Goal: Information Seeking & Learning: Learn about a topic

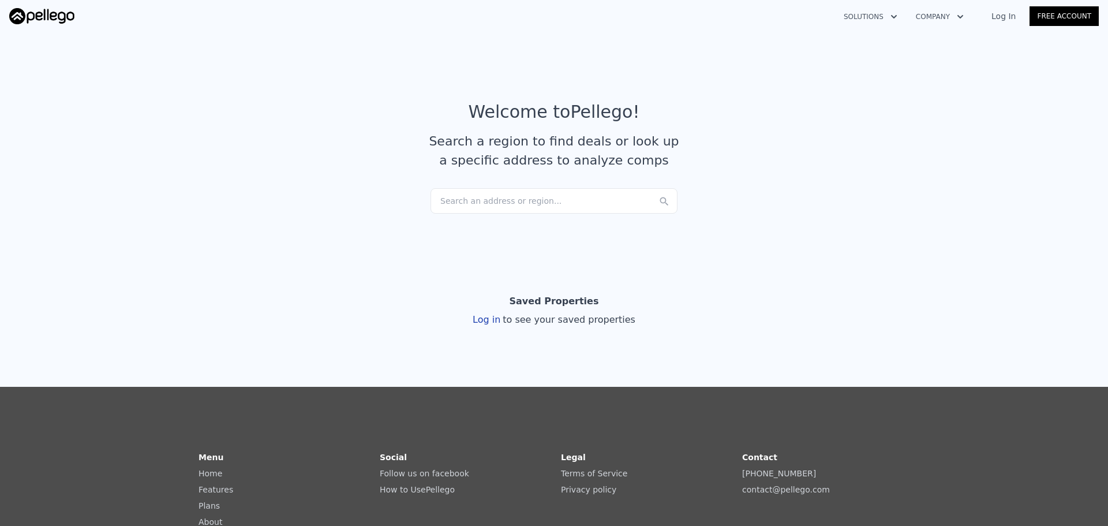
click at [506, 200] on div "Search an address or region..." at bounding box center [554, 200] width 247 height 25
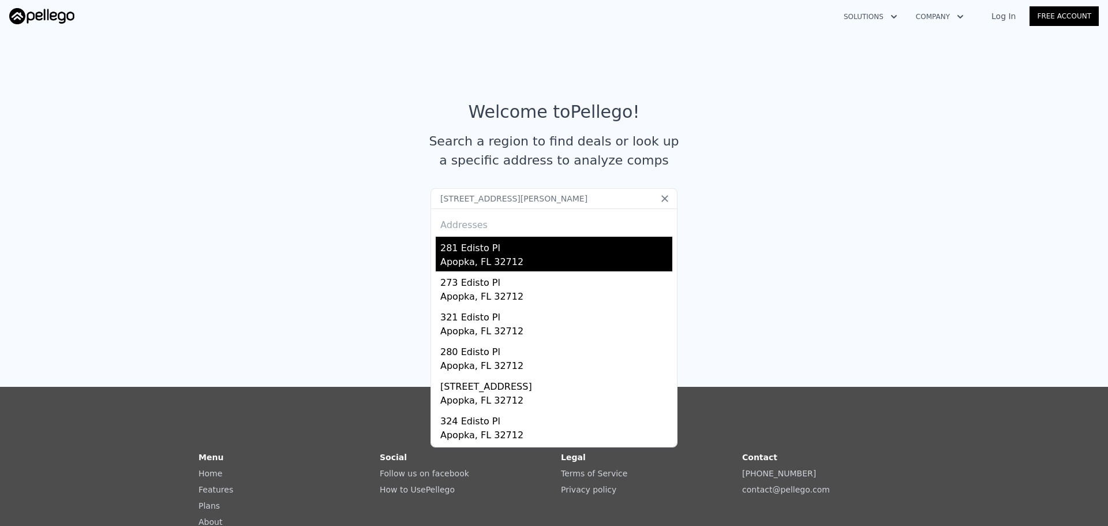
type input "[STREET_ADDRESS][PERSON_NAME]"
click at [487, 252] on div "281 Edisto Pl" at bounding box center [556, 246] width 232 height 18
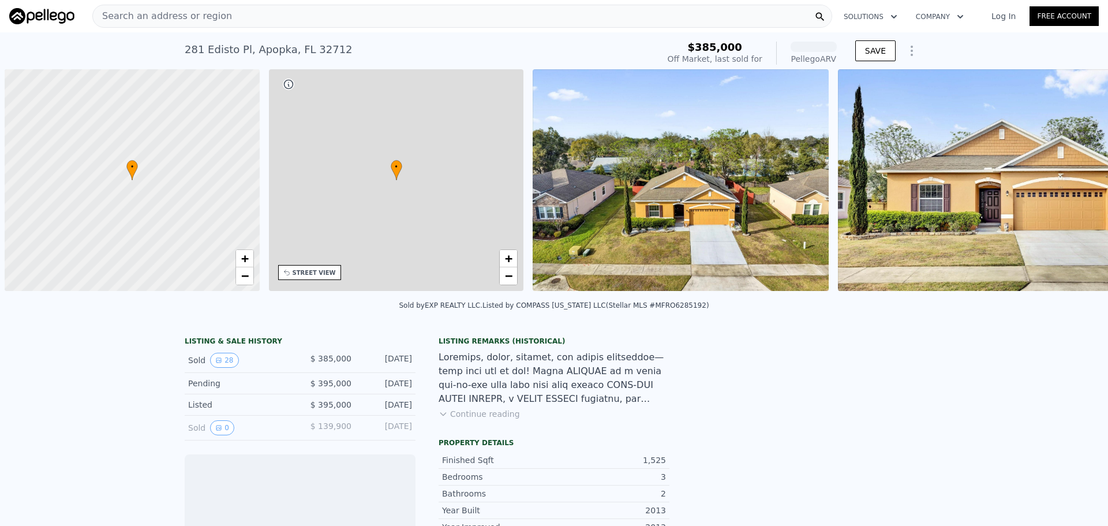
scroll to position [0, 5]
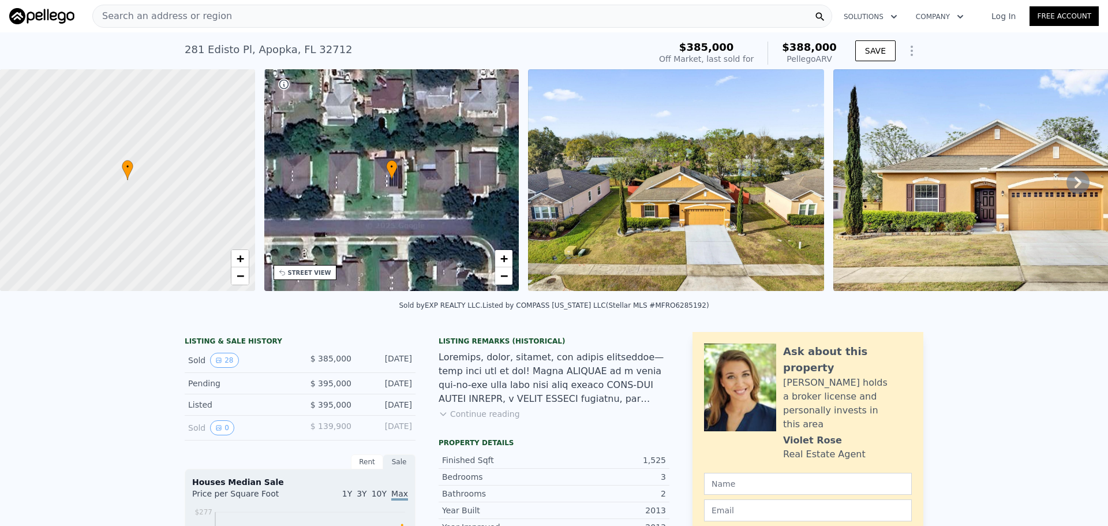
click at [396, 175] on icon at bounding box center [392, 170] width 12 height 20
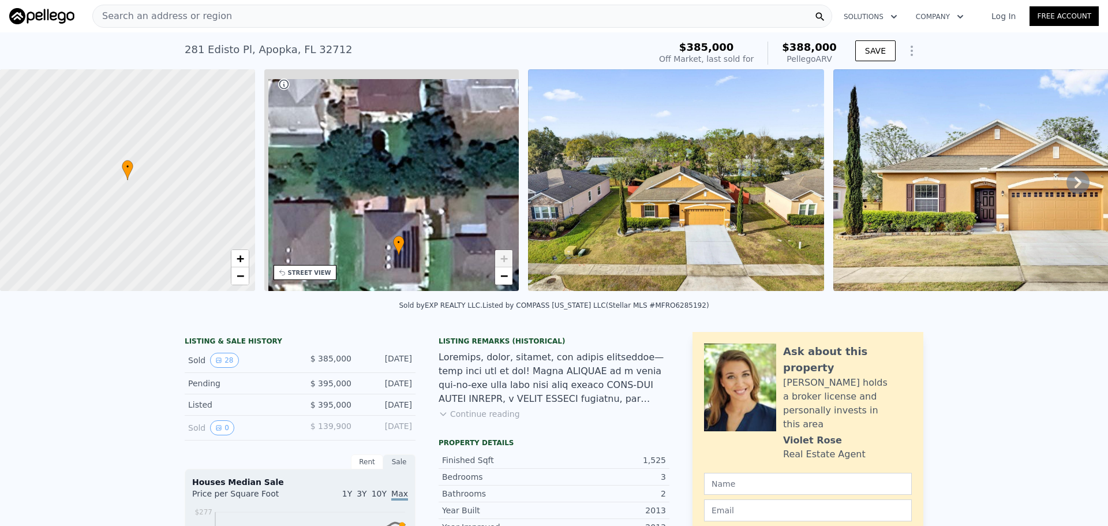
drag, startPoint x: 405, startPoint y: 178, endPoint x: 417, endPoint y: 249, distance: 71.4
click at [417, 249] on div "• + −" at bounding box center [391, 180] width 255 height 222
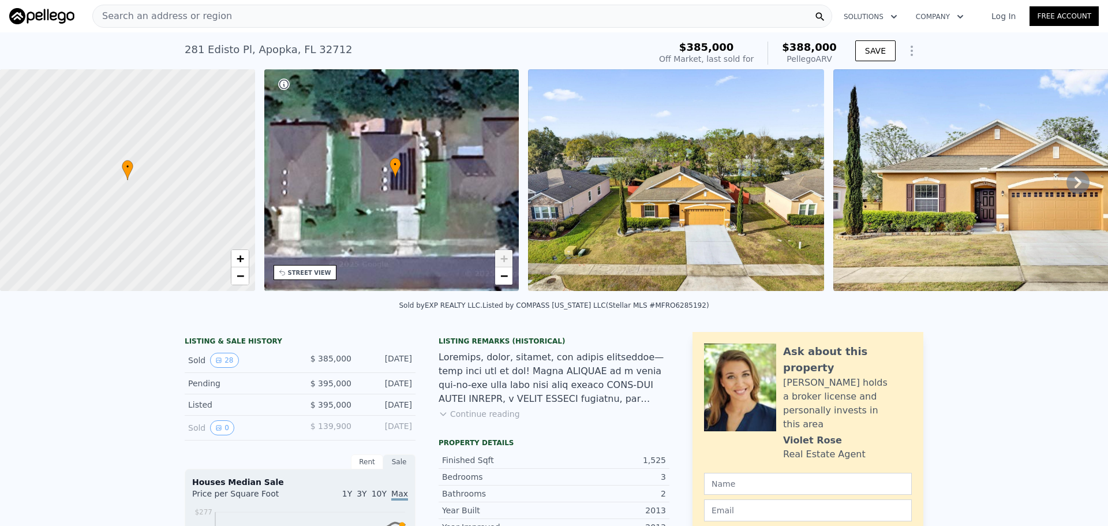
drag, startPoint x: 422, startPoint y: 246, endPoint x: 418, endPoint y: 159, distance: 87.2
click at [418, 159] on div "• + −" at bounding box center [391, 180] width 255 height 222
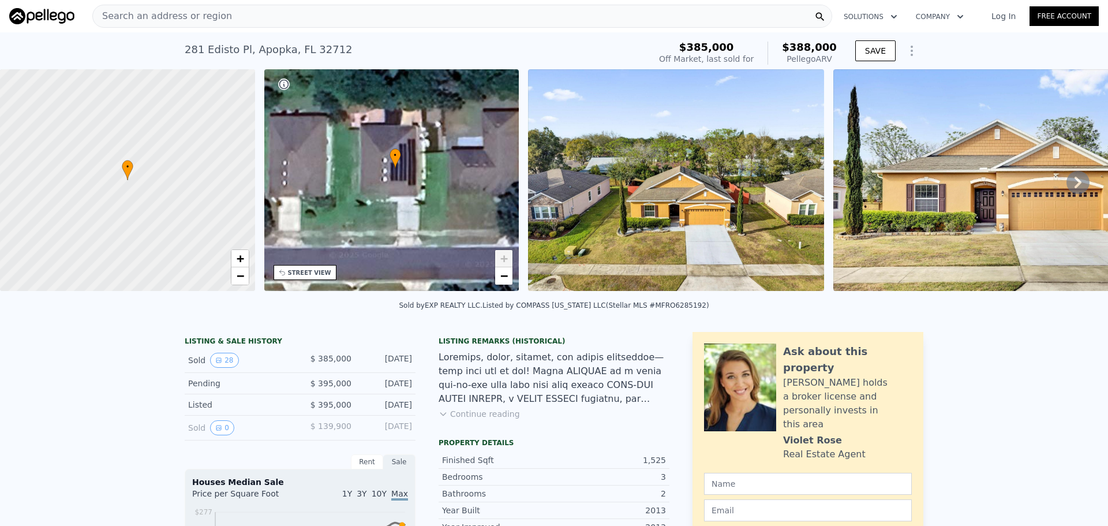
click at [1067, 181] on icon at bounding box center [1078, 182] width 23 height 23
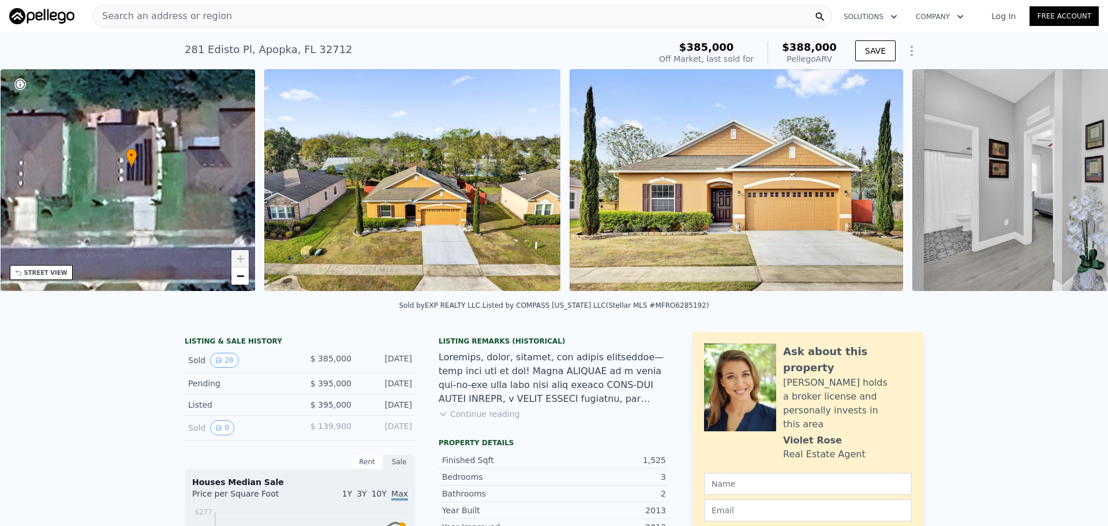
scroll to position [0, 269]
click at [1075, 182] on icon at bounding box center [1078, 183] width 7 height 12
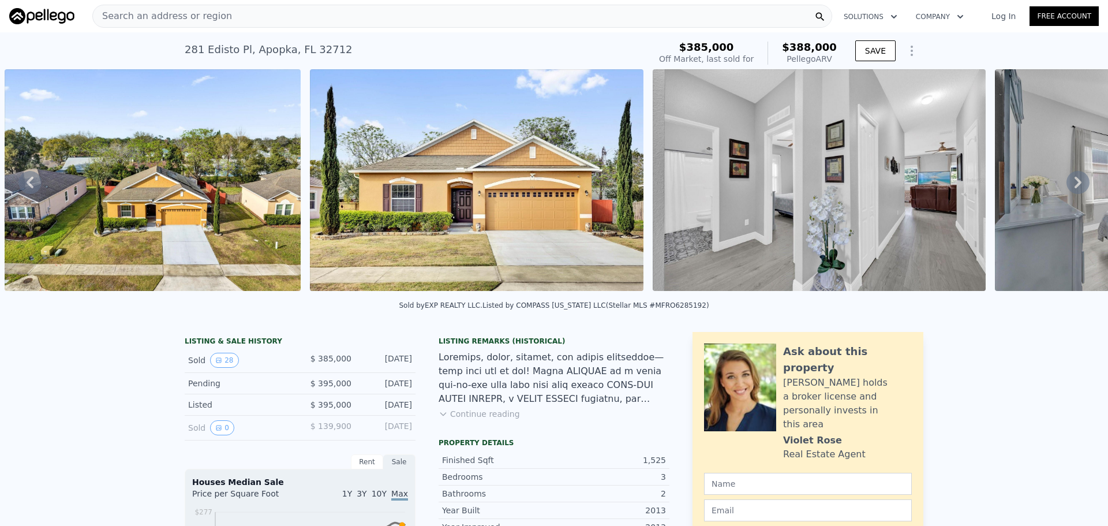
click at [1075, 182] on icon at bounding box center [1078, 183] width 7 height 12
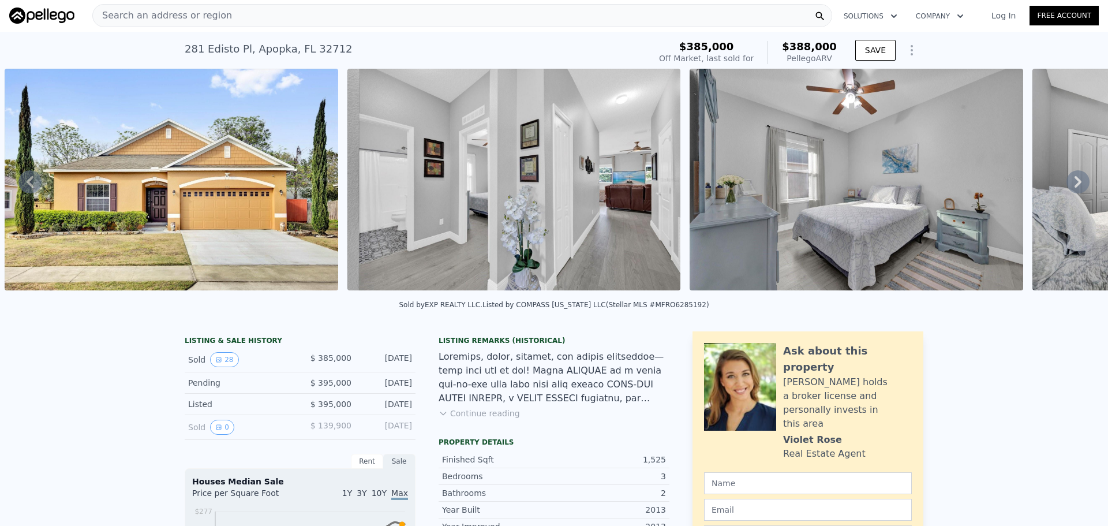
scroll to position [0, 0]
click at [249, 14] on div "Search an address or region" at bounding box center [462, 16] width 740 height 23
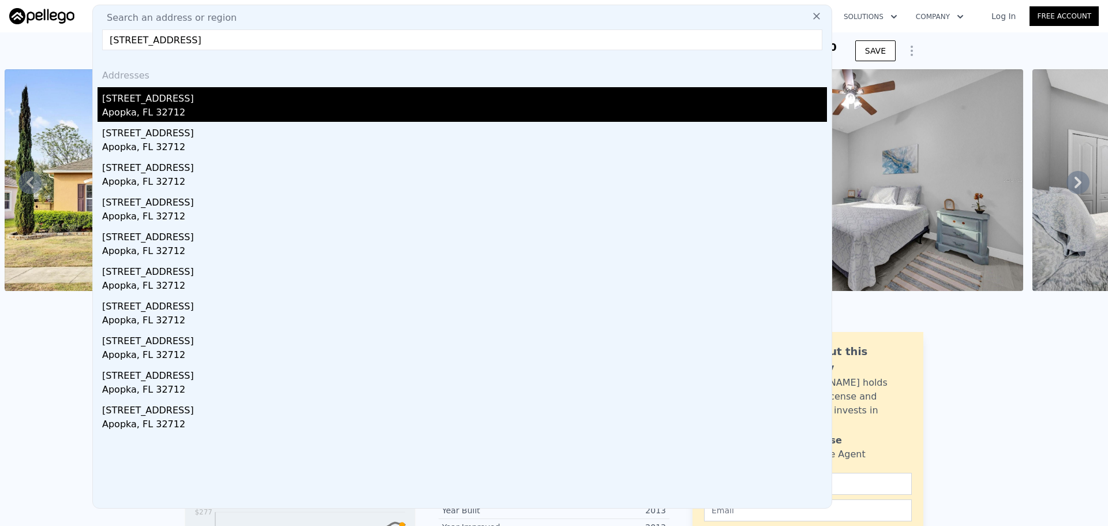
type input "[STREET_ADDRESS]"
click at [169, 98] on div "[STREET_ADDRESS]" at bounding box center [464, 96] width 725 height 18
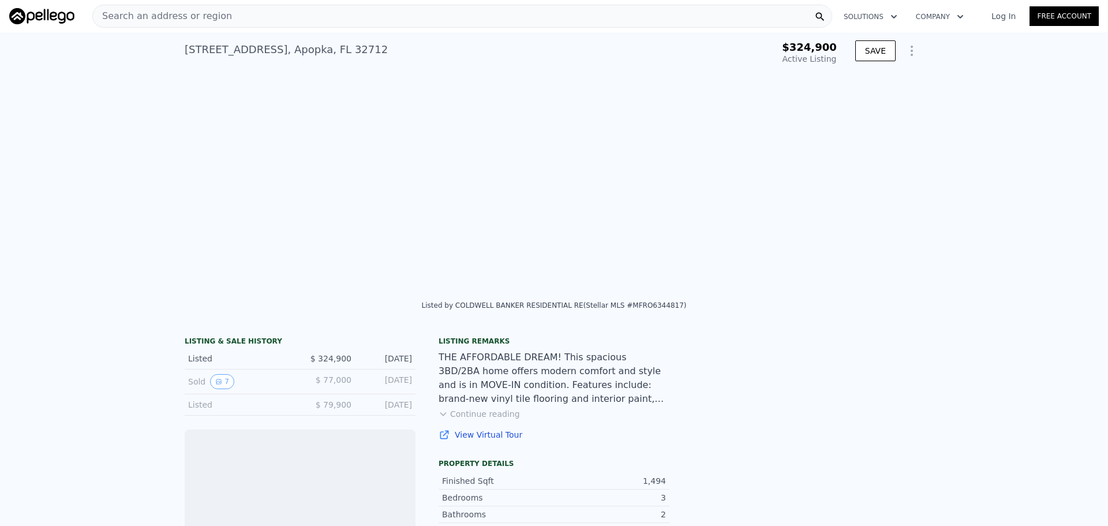
scroll to position [0, 792]
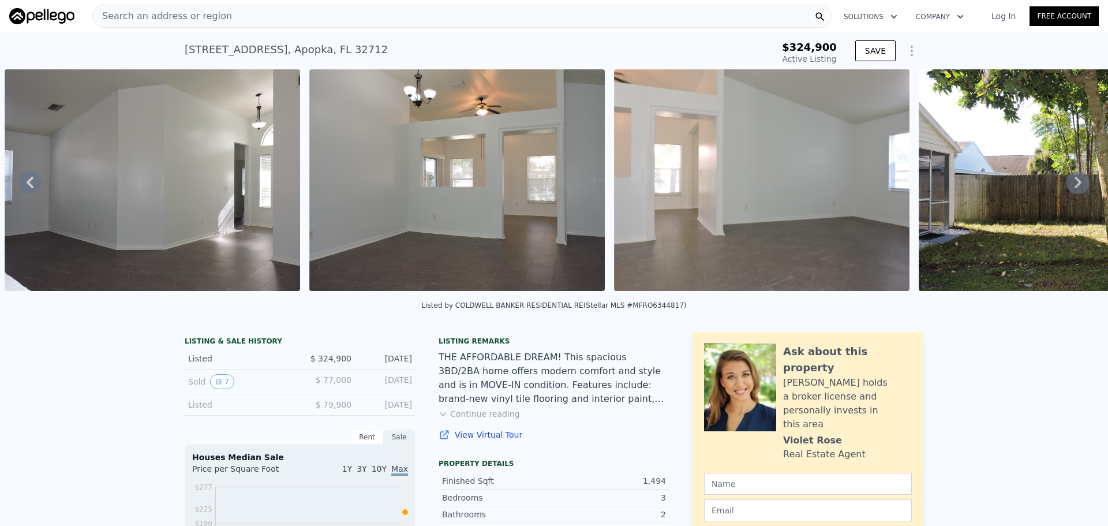
click at [1067, 187] on icon at bounding box center [1078, 182] width 23 height 23
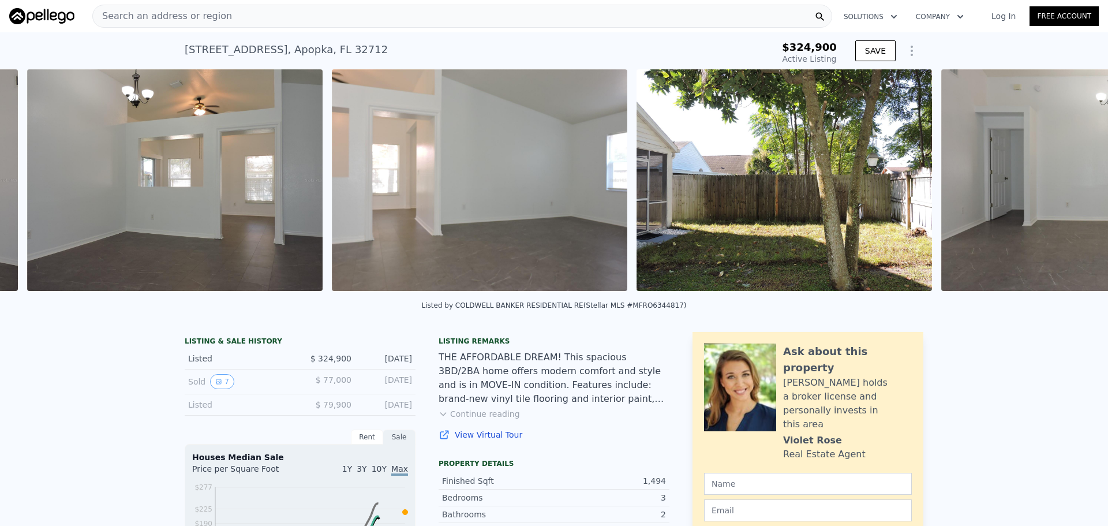
scroll to position [0, 1097]
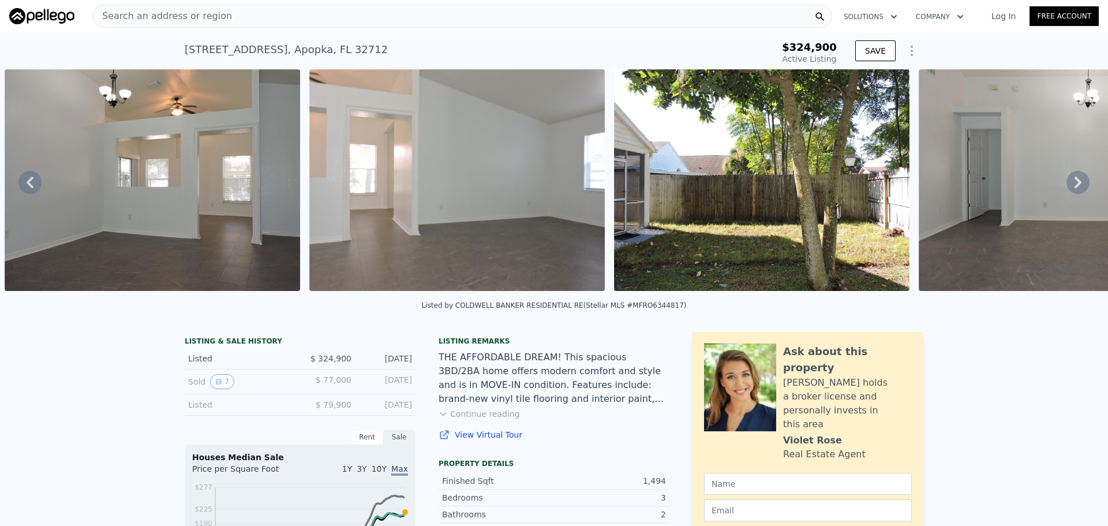
click at [31, 180] on icon at bounding box center [29, 182] width 23 height 23
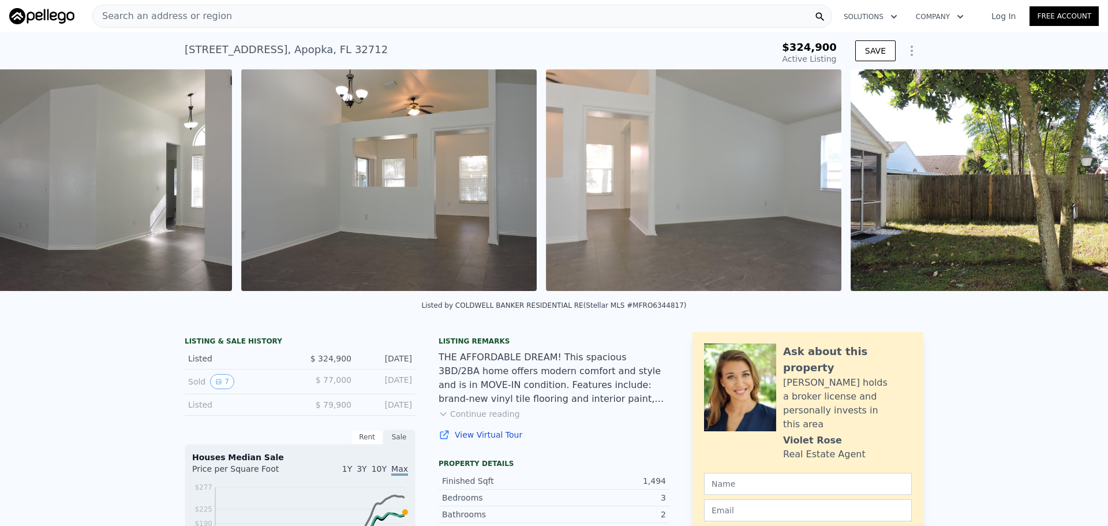
click at [31, 180] on img at bounding box center [84, 180] width 295 height 222
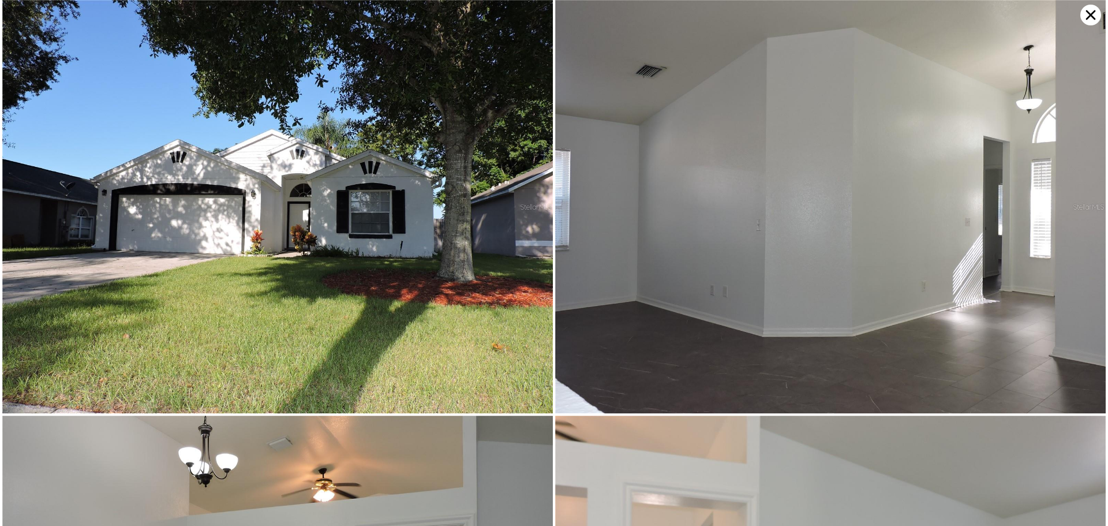
scroll to position [0, 792]
click at [31, 180] on img at bounding box center [277, 206] width 551 height 413
click at [1093, 10] on icon at bounding box center [1090, 15] width 21 height 21
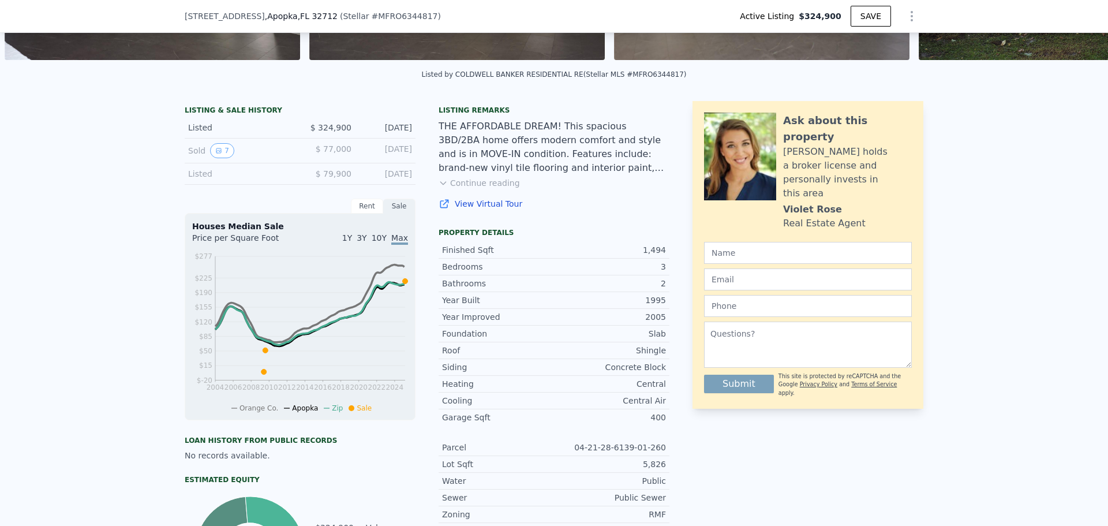
scroll to position [285, 0]
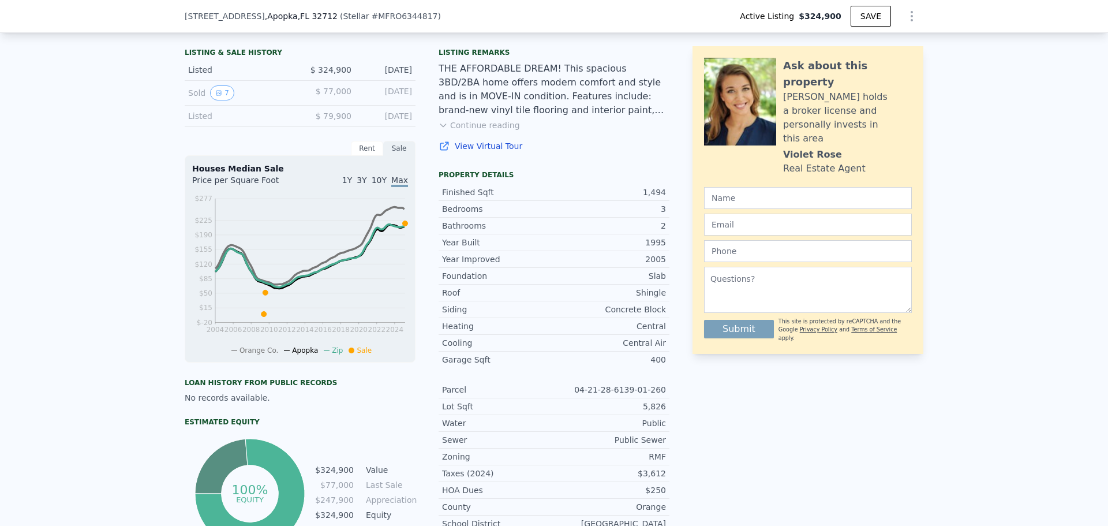
click at [650, 265] on div "2005" at bounding box center [610, 259] width 112 height 12
click at [654, 265] on div "2005" at bounding box center [610, 259] width 112 height 12
click at [659, 265] on div "2005" at bounding box center [610, 259] width 112 height 12
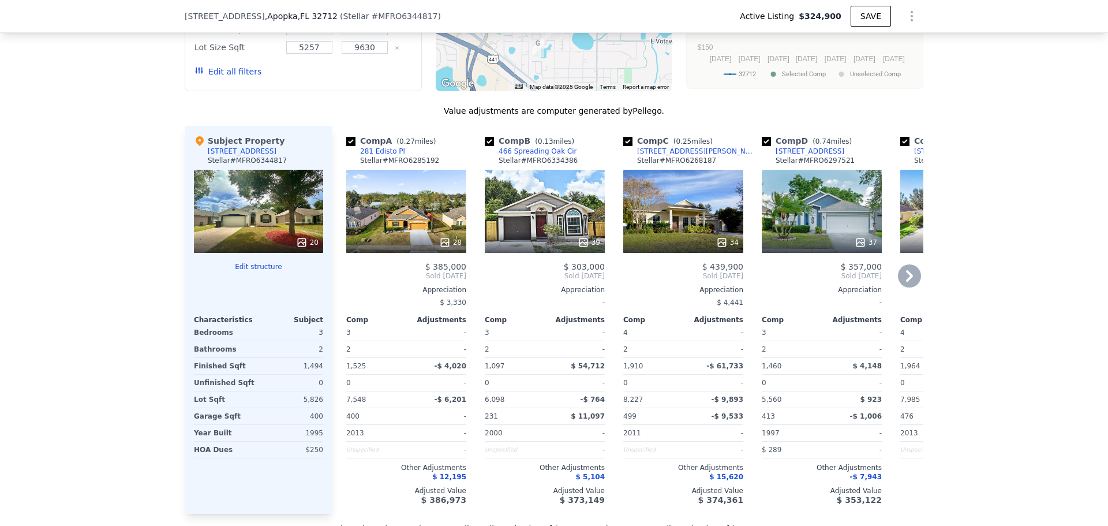
scroll to position [1323, 0]
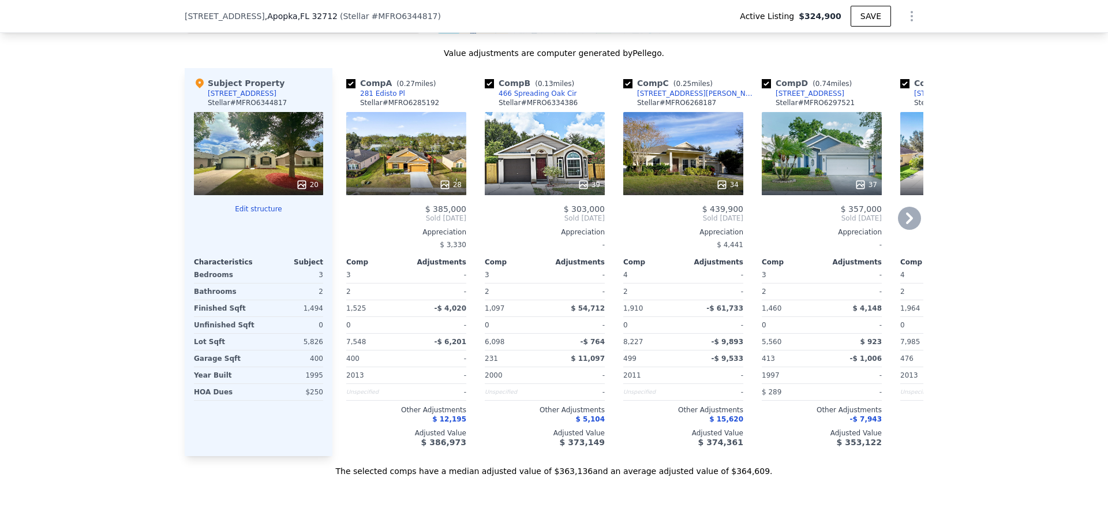
click at [908, 222] on icon at bounding box center [909, 218] width 23 height 23
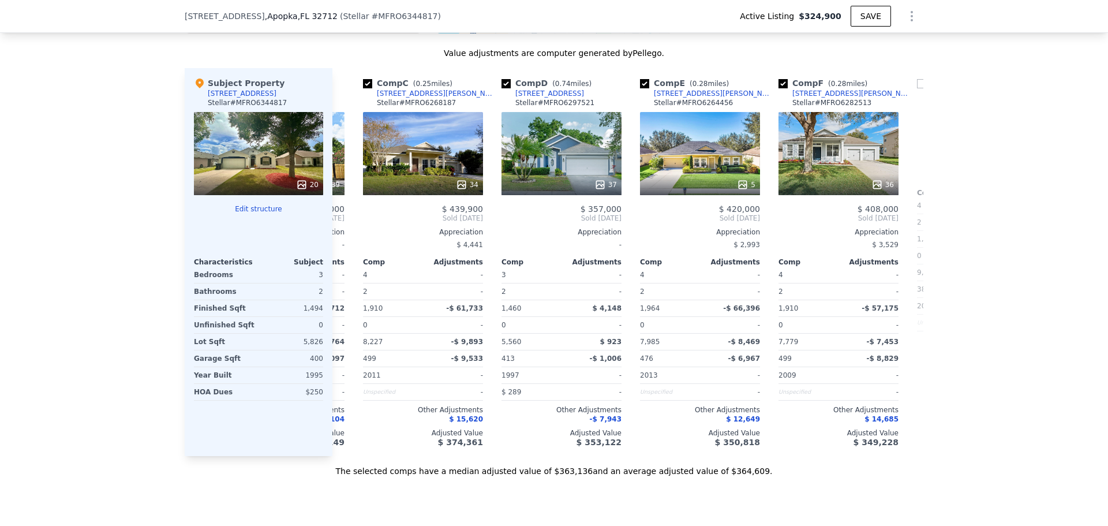
scroll to position [0, 277]
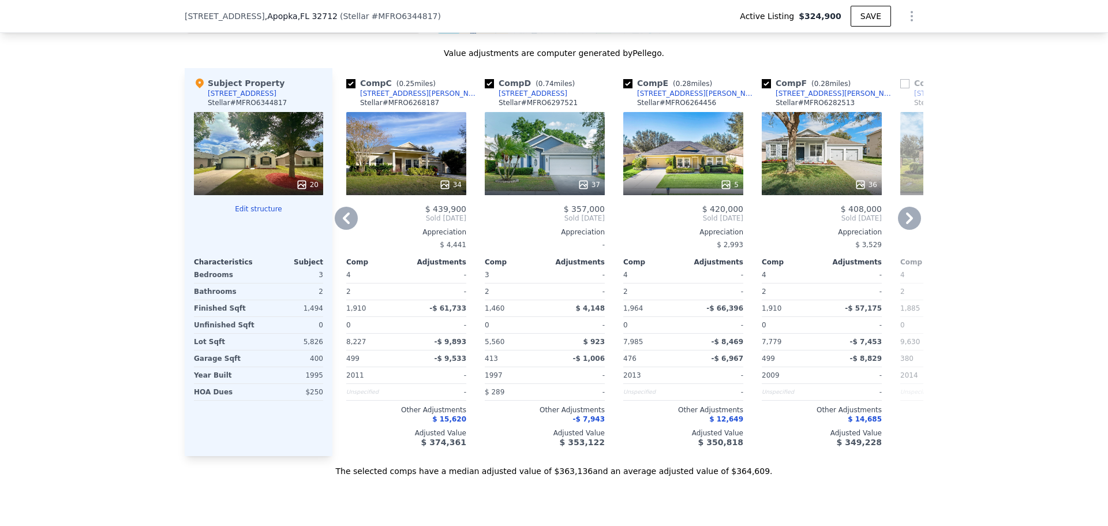
click at [347, 225] on icon at bounding box center [346, 218] width 23 height 23
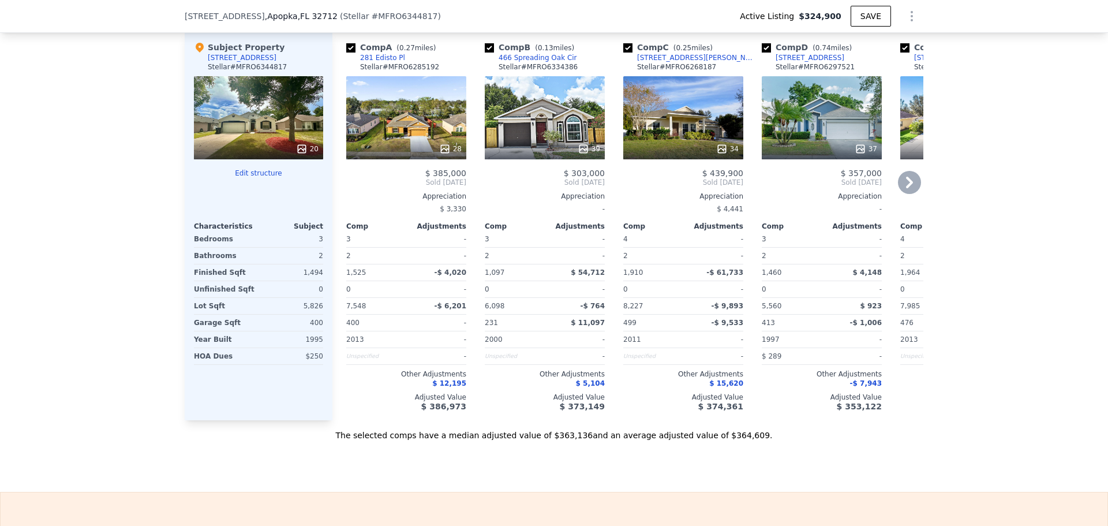
scroll to position [1381, 0]
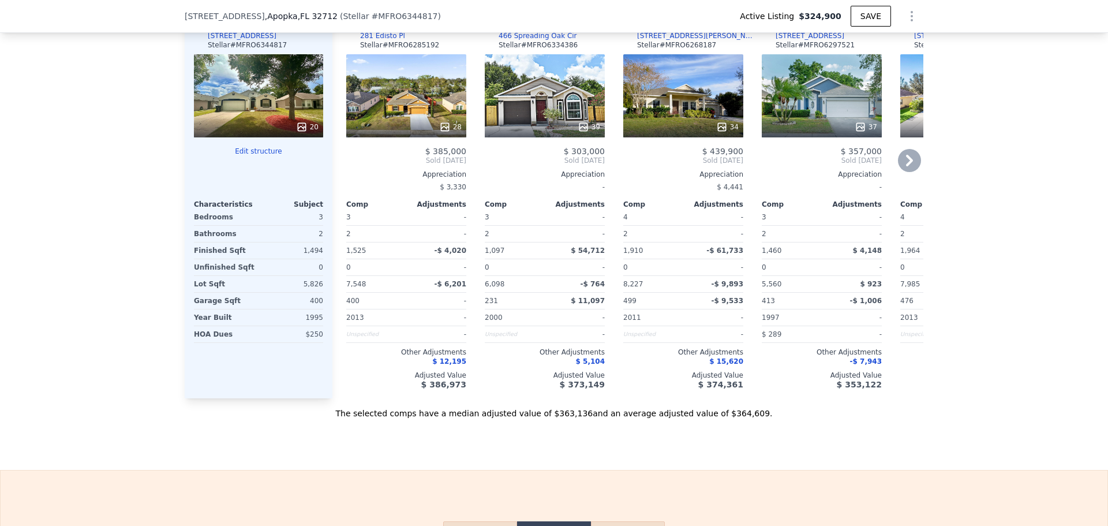
click at [440, 365] on span "$ 12,195" at bounding box center [449, 361] width 34 height 8
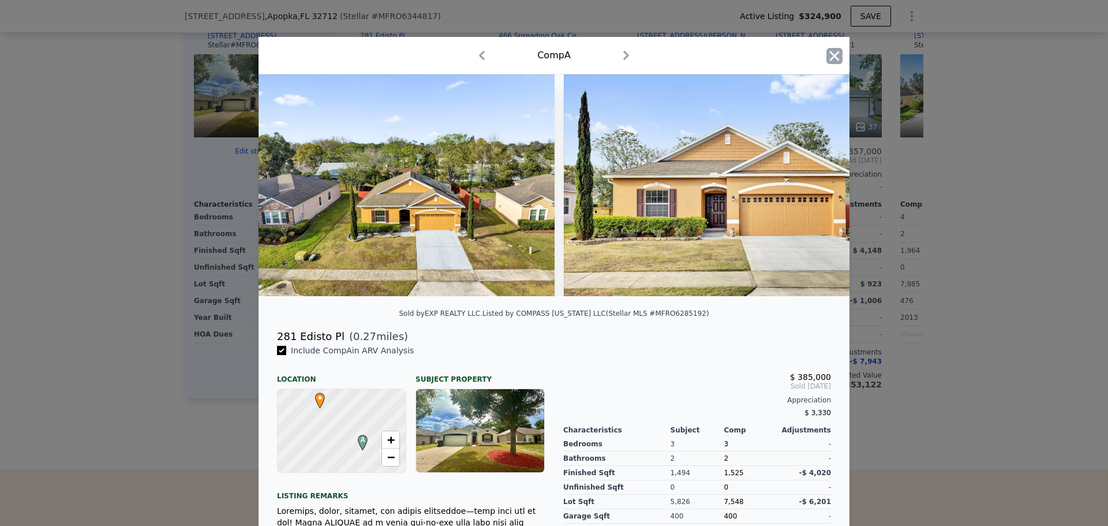
click at [826, 63] on icon "button" at bounding box center [834, 56] width 16 height 16
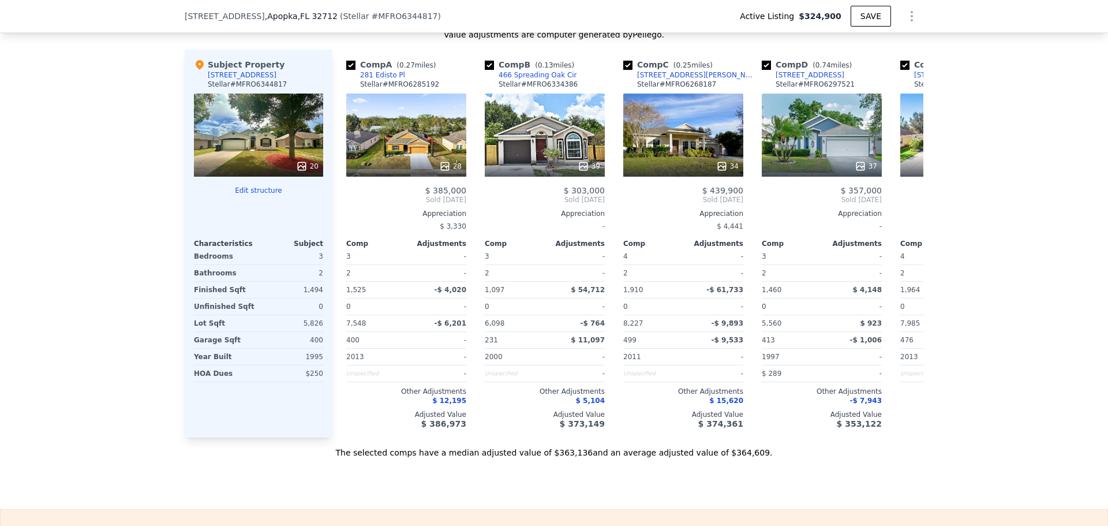
scroll to position [1323, 0]
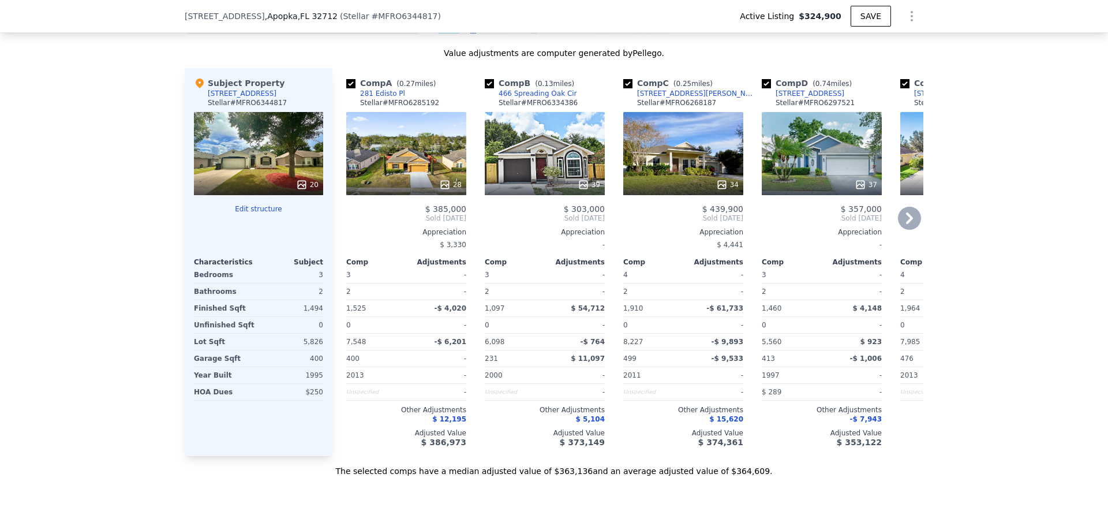
click at [448, 447] on span "$ 386,973" at bounding box center [443, 441] width 45 height 9
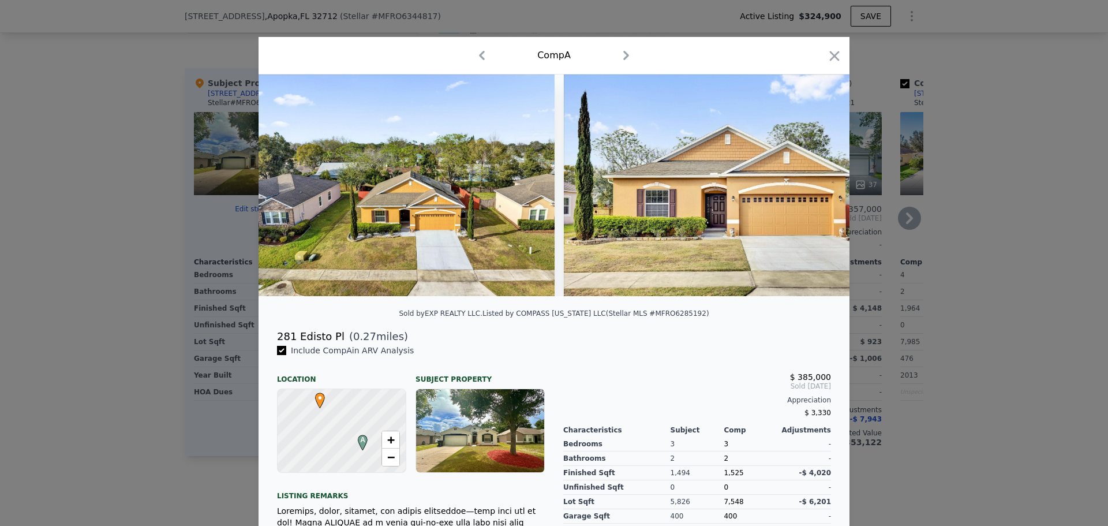
drag, startPoint x: 833, startPoint y: 52, endPoint x: 656, endPoint y: 181, distance: 219.0
click at [833, 52] on icon "button" at bounding box center [834, 56] width 16 height 16
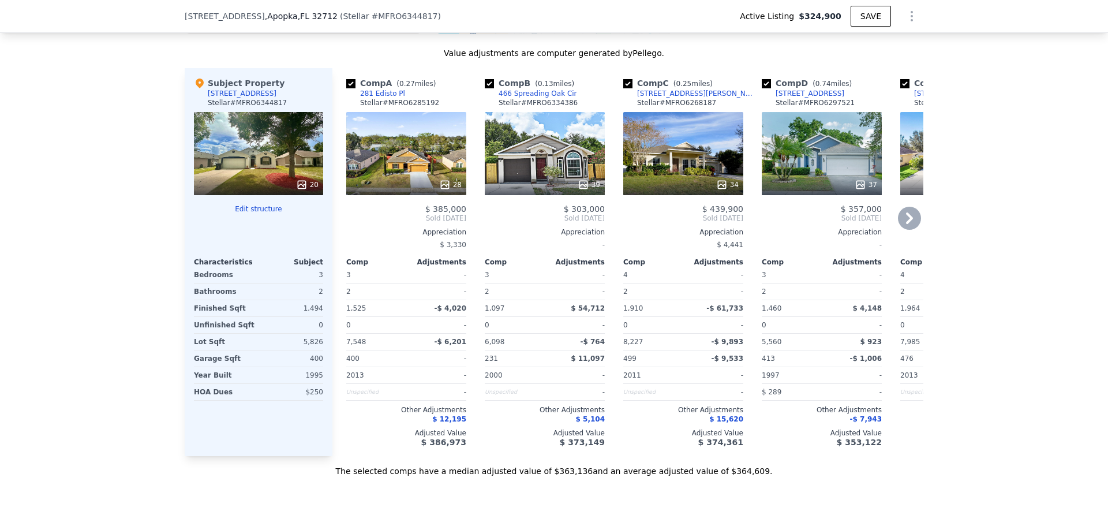
click at [811, 156] on div "37" at bounding box center [822, 153] width 120 height 83
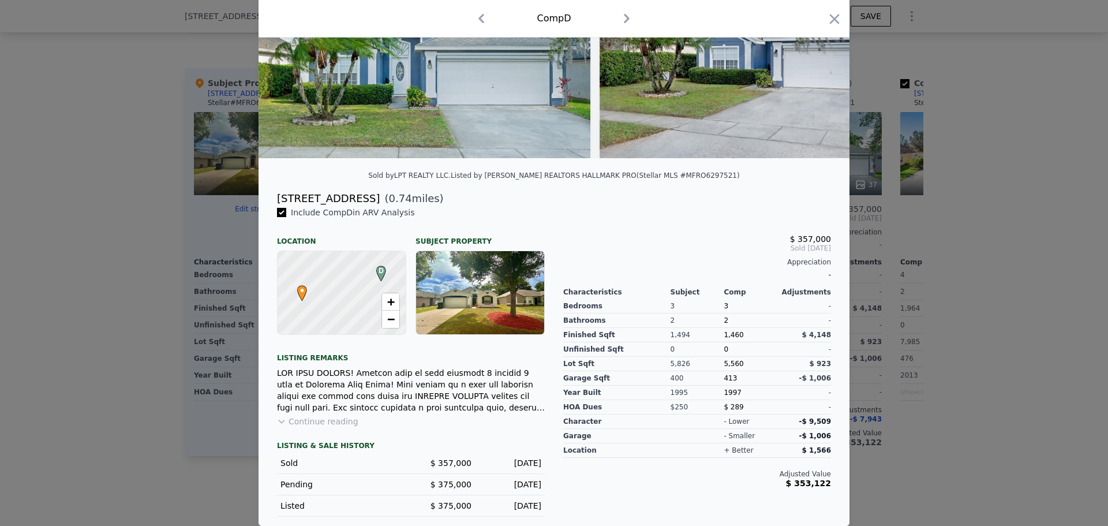
scroll to position [147, 0]
drag, startPoint x: 269, startPoint y: 197, endPoint x: 324, endPoint y: 196, distance: 54.8
click at [324, 196] on div "[STREET_ADDRESS] ( 0.74 miles)" at bounding box center [554, 198] width 573 height 16
copy div "[STREET_ADDRESS]"
click at [384, 231] on div "Location" at bounding box center [341, 236] width 129 height 18
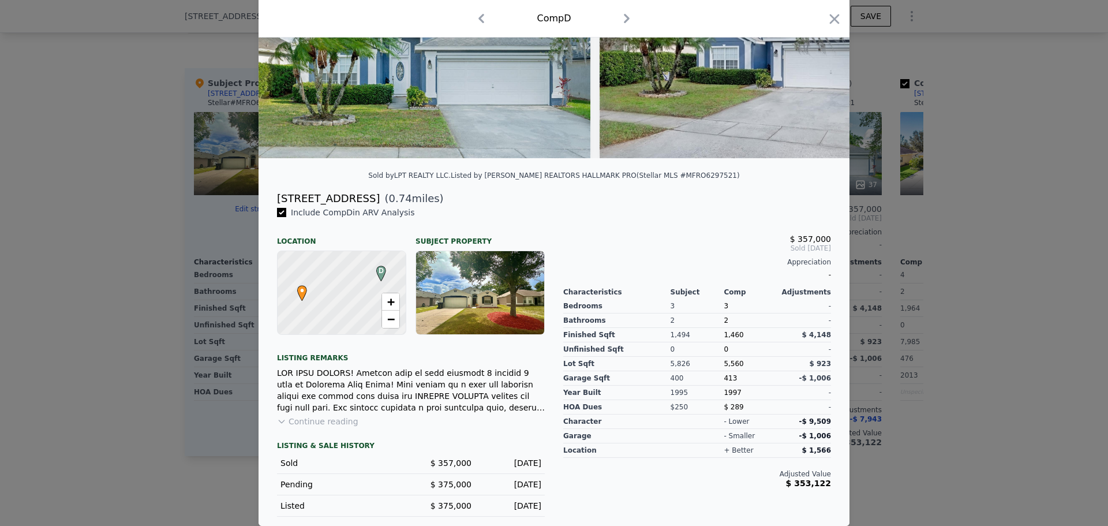
scroll to position [0, 0]
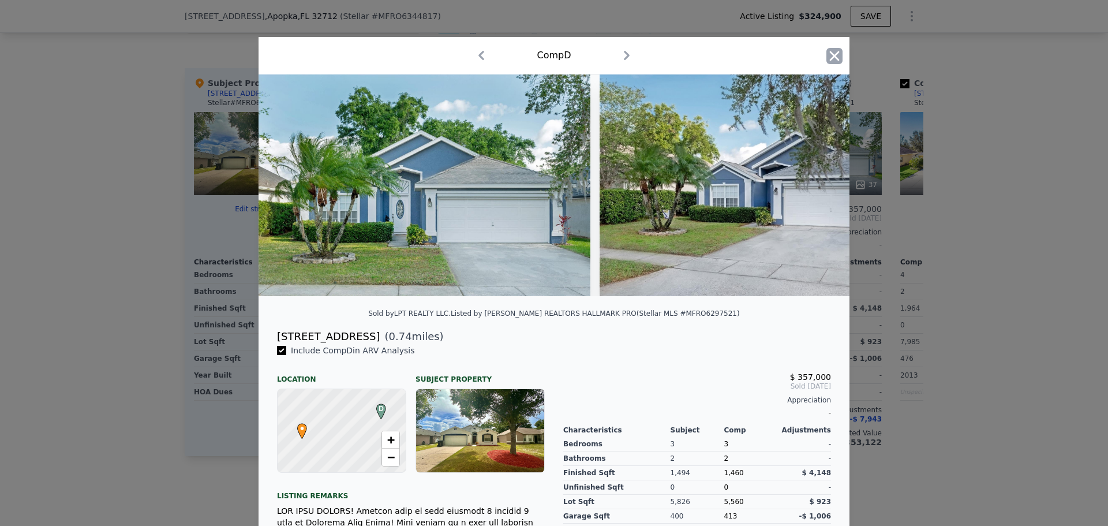
click at [830, 57] on icon "button" at bounding box center [835, 56] width 10 height 10
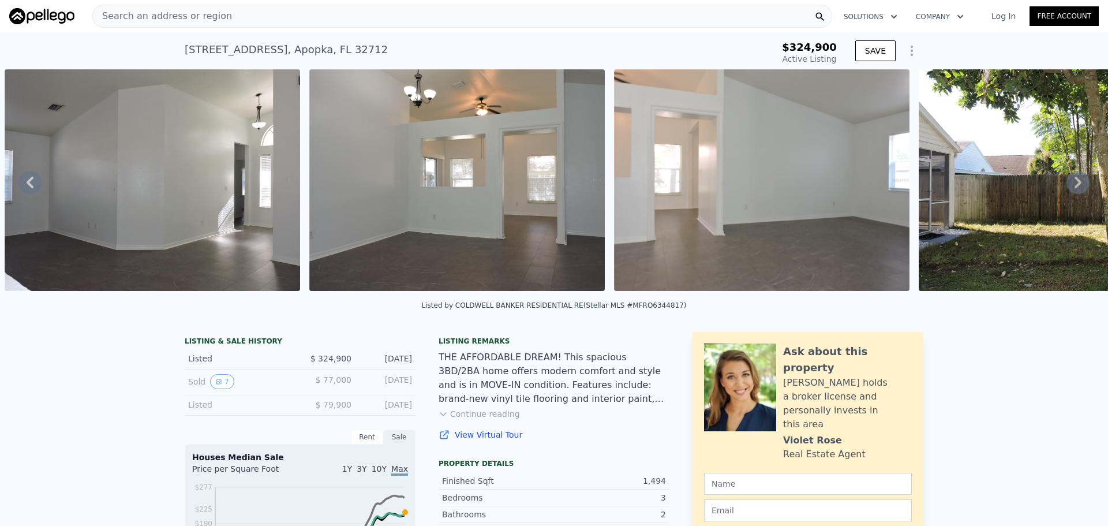
click at [253, 13] on div "Search an address or region" at bounding box center [462, 16] width 740 height 23
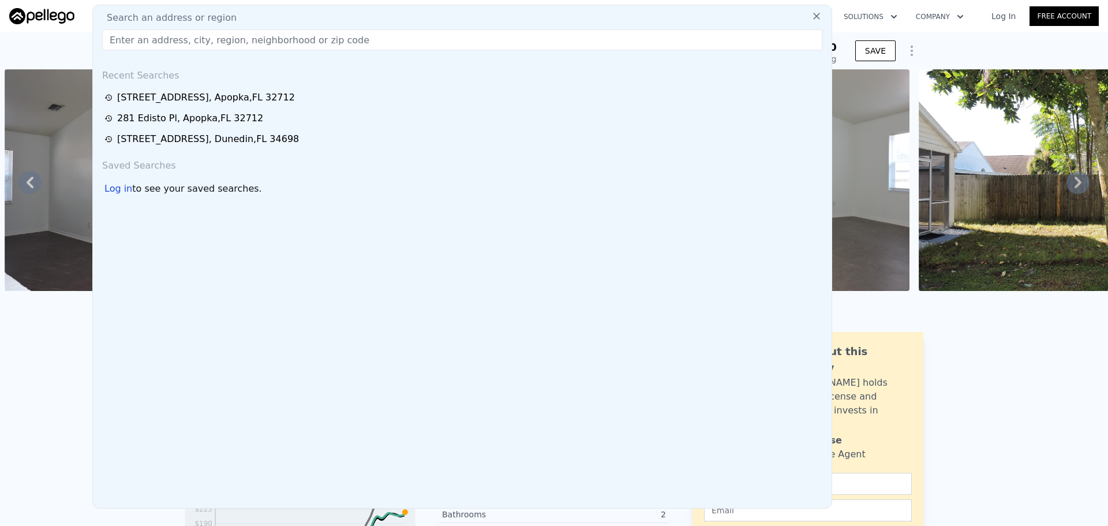
type input "[STREET_ADDRESS]"
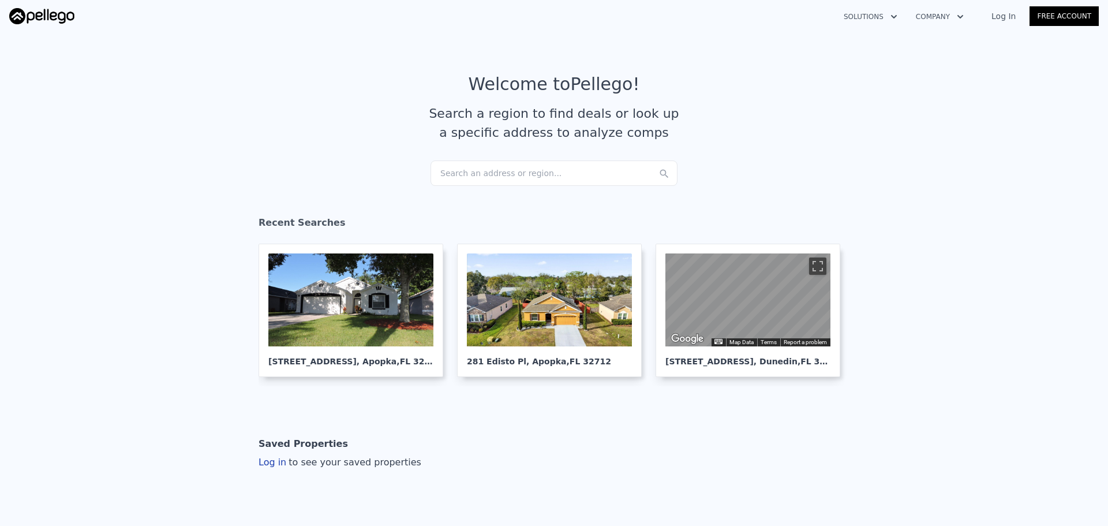
click at [481, 172] on div "Search an address or region..." at bounding box center [554, 172] width 247 height 25
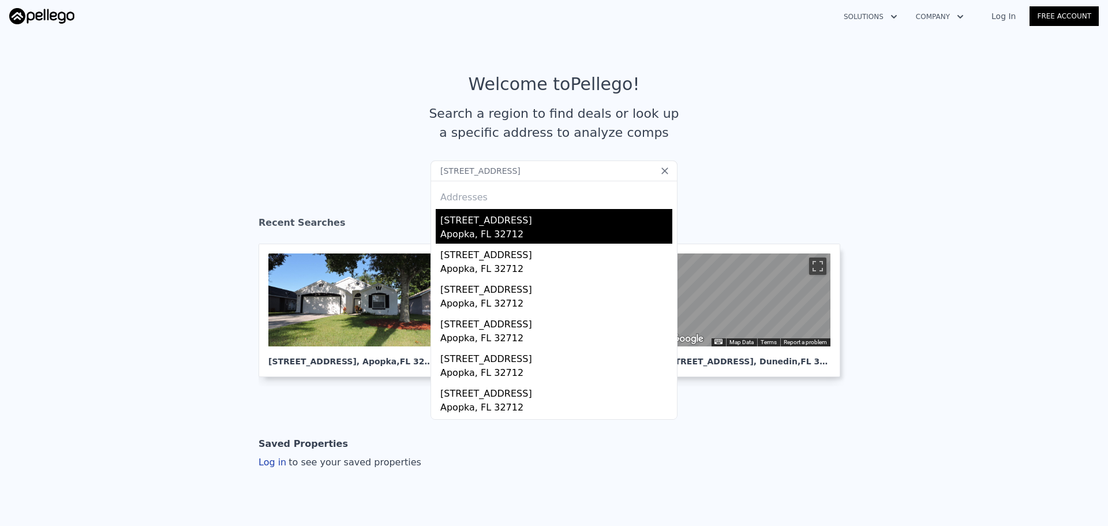
type input "[STREET_ADDRESS]"
click at [482, 219] on div "[STREET_ADDRESS]" at bounding box center [556, 218] width 232 height 18
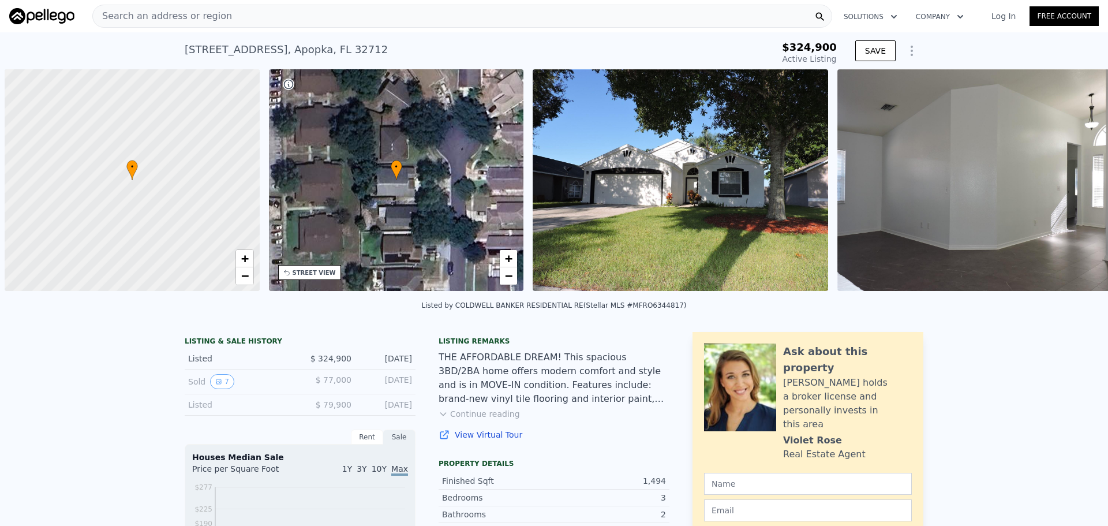
scroll to position [0, 5]
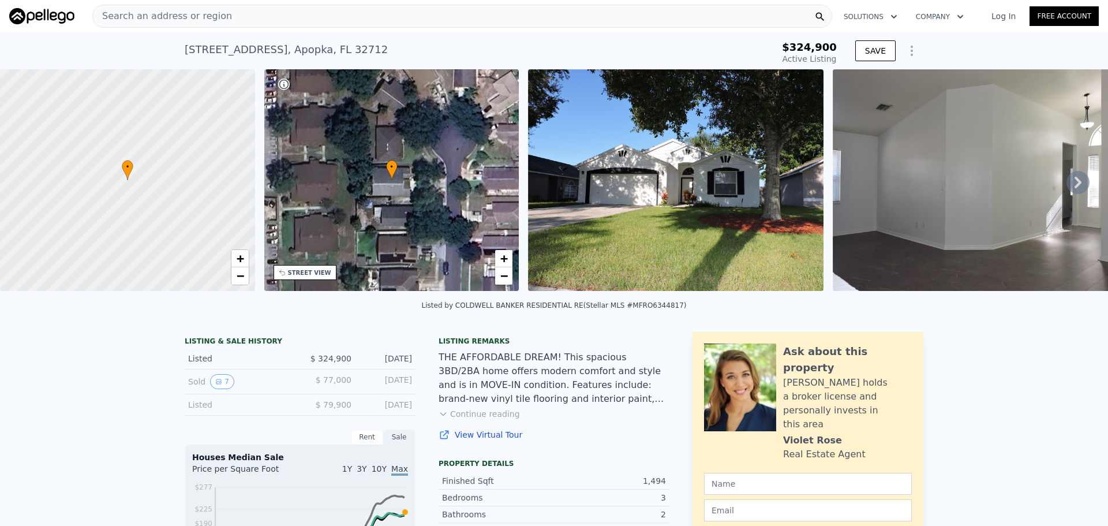
click at [222, 13] on div "Search an address or region" at bounding box center [462, 16] width 740 height 23
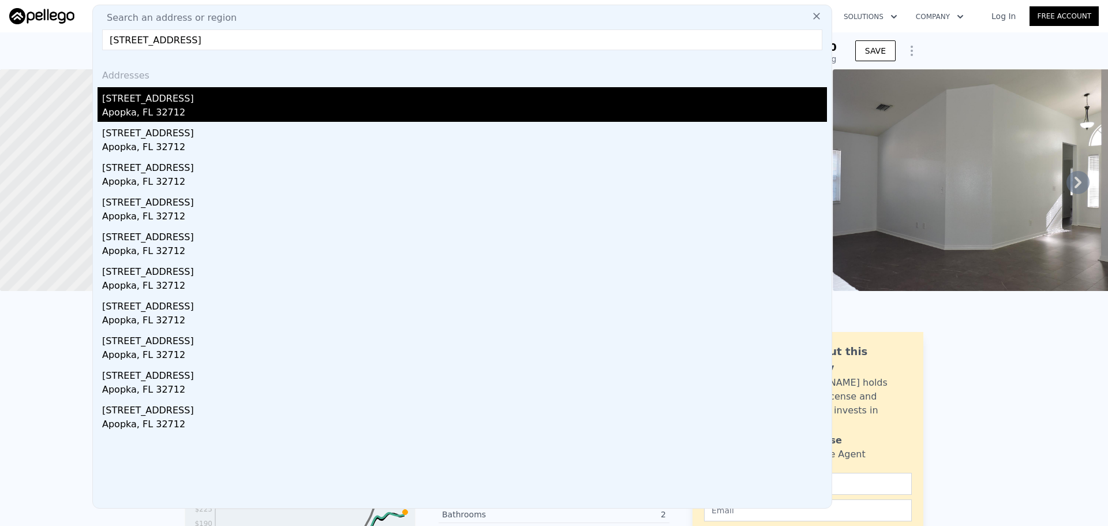
type input "214 Sharp St, Apopka, FL 32712"
click at [147, 100] on div "[STREET_ADDRESS]" at bounding box center [464, 96] width 725 height 18
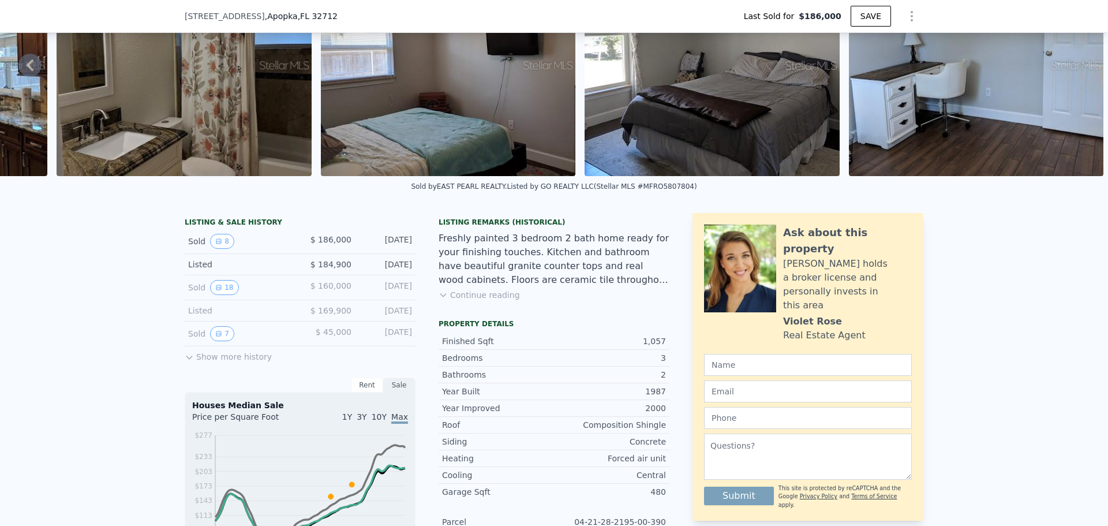
scroll to position [111, 0]
click at [502, 300] on button "Continue reading" at bounding box center [479, 295] width 81 height 12
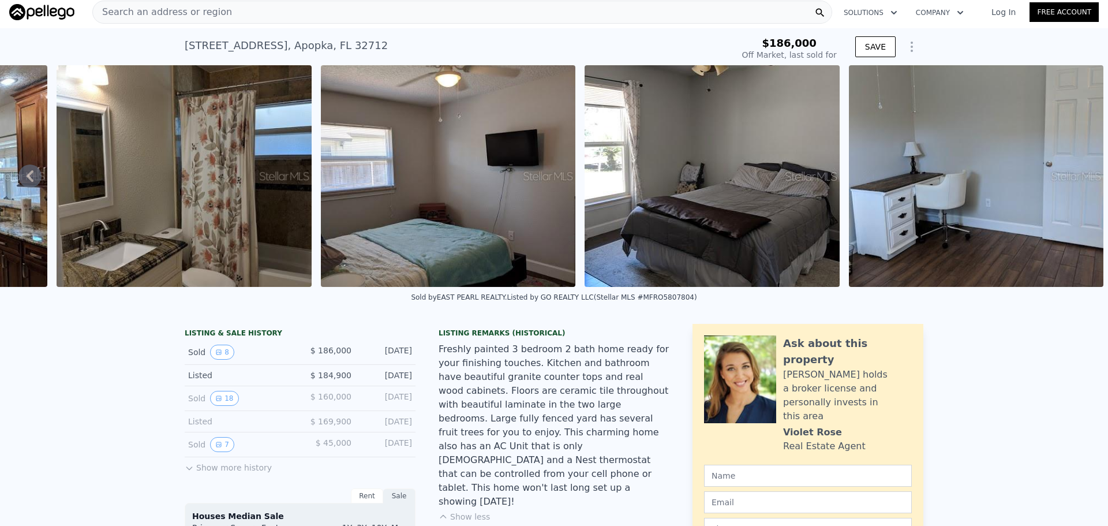
scroll to position [0, 0]
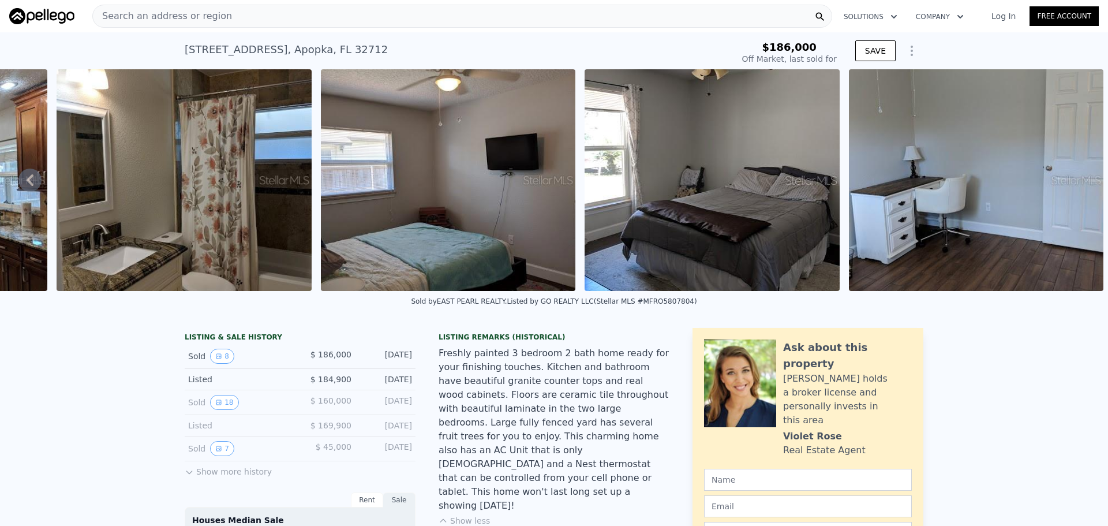
click at [31, 182] on icon at bounding box center [30, 180] width 7 height 12
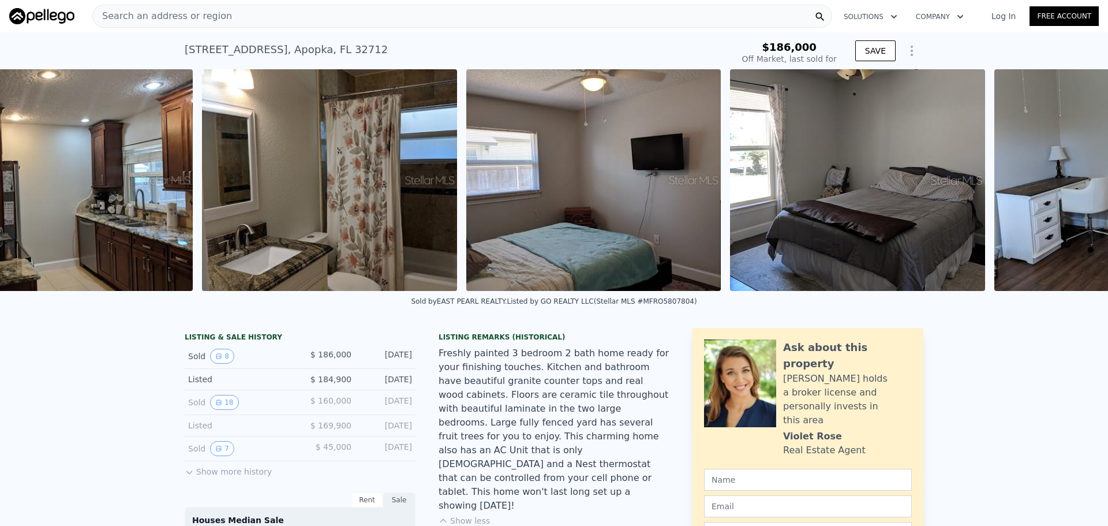
click at [31, 182] on img at bounding box center [65, 180] width 255 height 222
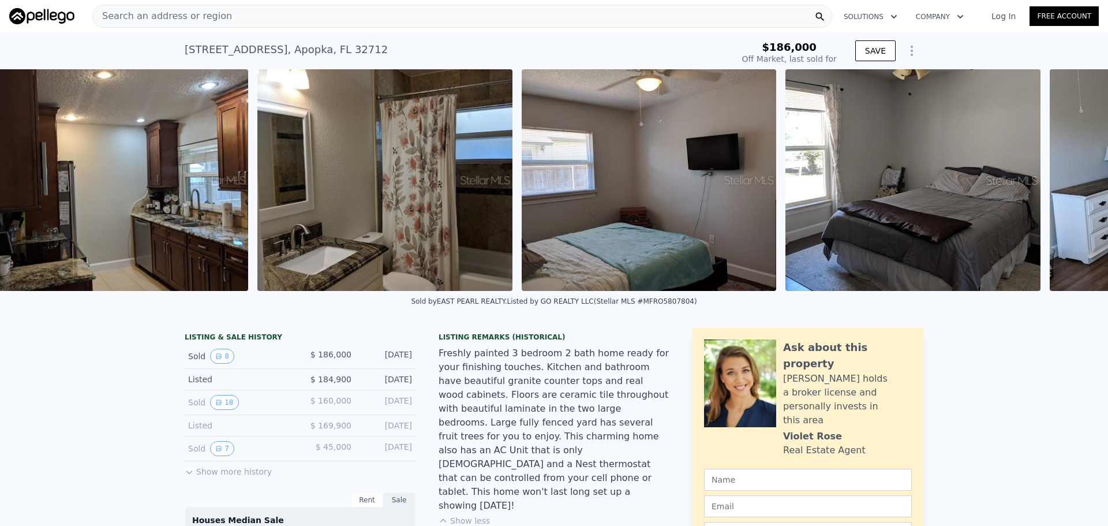
scroll to position [0, 1436]
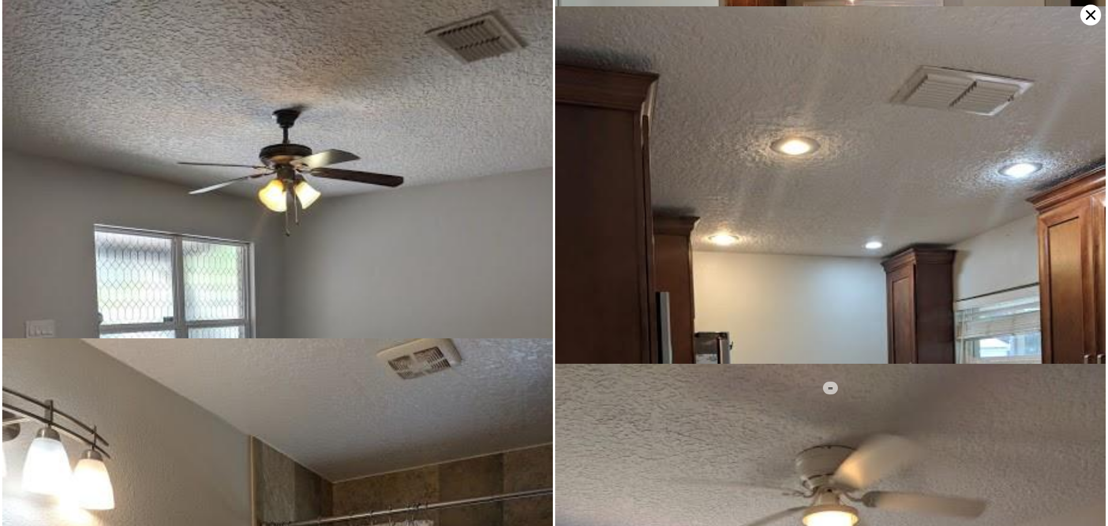
click at [31, 182] on img at bounding box center [277, 364] width 551 height 734
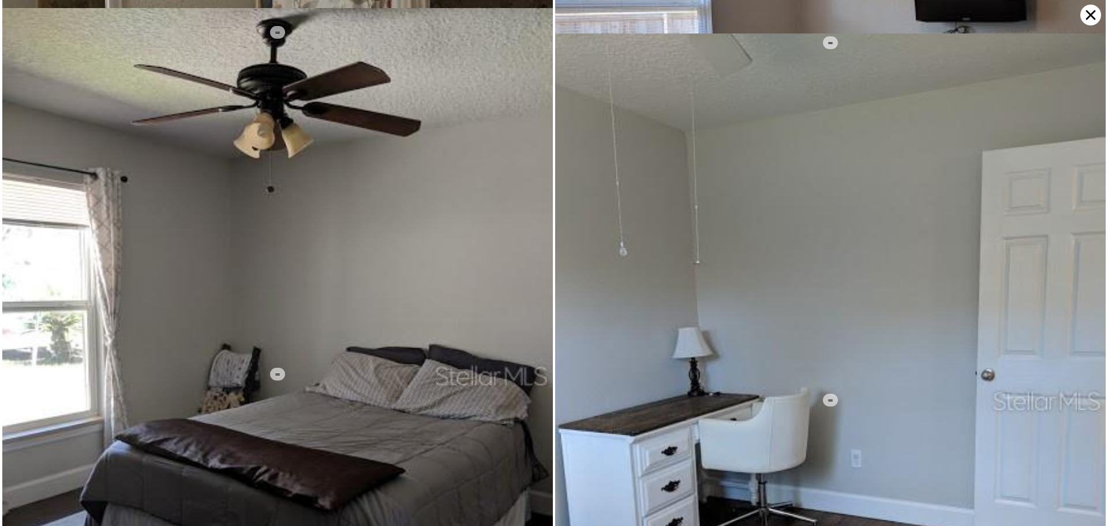
scroll to position [1028, 0]
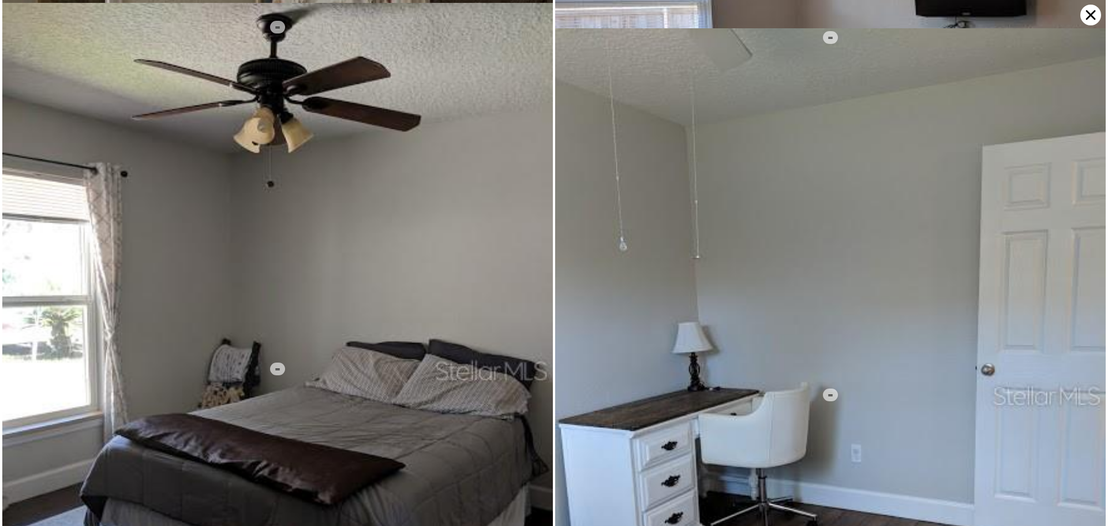
type input "$ 312,000"
type input "$ 94,902"
click at [1091, 13] on icon at bounding box center [1090, 15] width 21 height 21
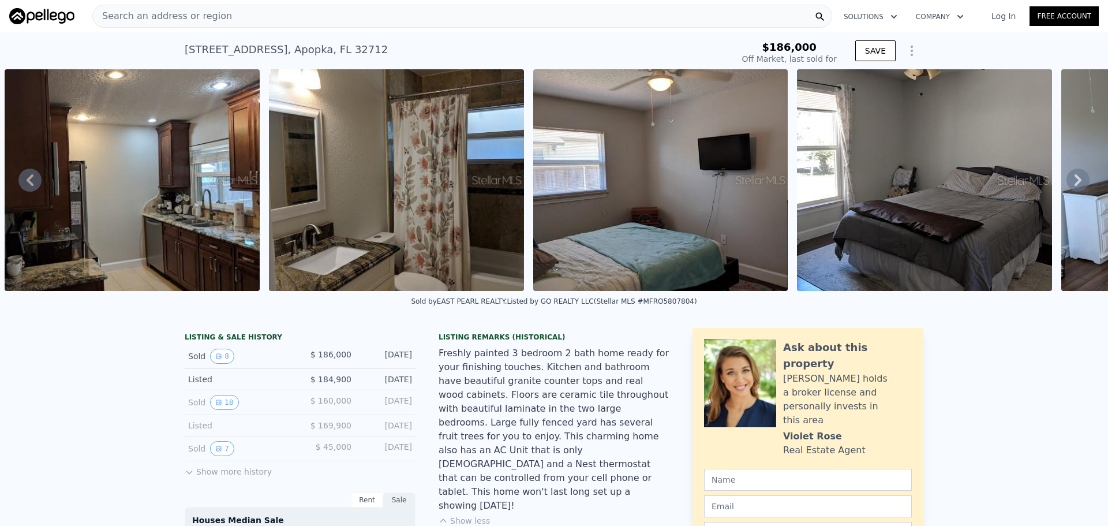
click at [1075, 182] on icon at bounding box center [1078, 180] width 7 height 12
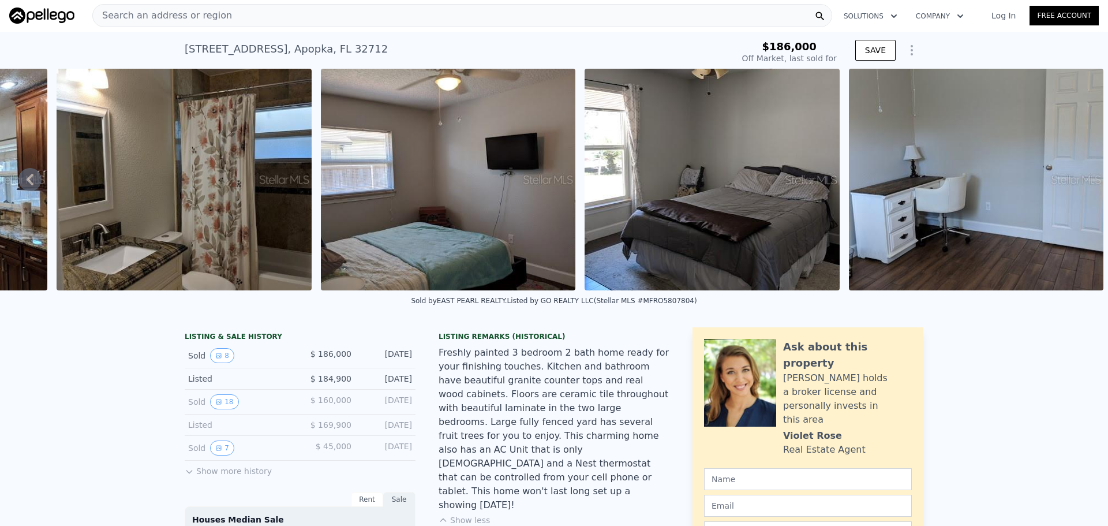
scroll to position [0, 0]
